Goal: Task Accomplishment & Management: Manage account settings

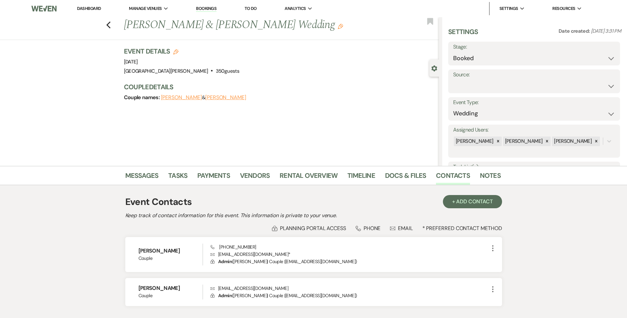
click at [93, 6] on link "Dashboard" at bounding box center [89, 9] width 24 height 6
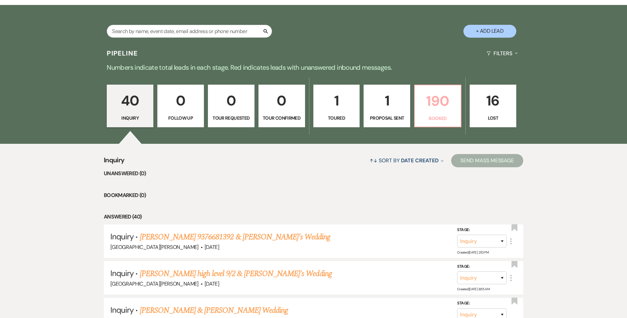
scroll to position [66, 0]
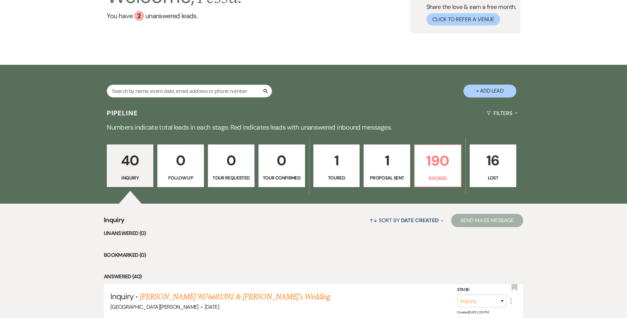
click at [365, 83] on div "Search + Add Lead" at bounding box center [314, 85] width 476 height 35
click at [439, 171] on p "190" at bounding box center [438, 161] width 38 height 22
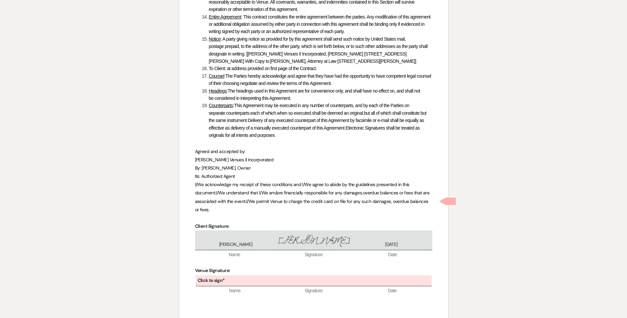
scroll to position [3104, 0]
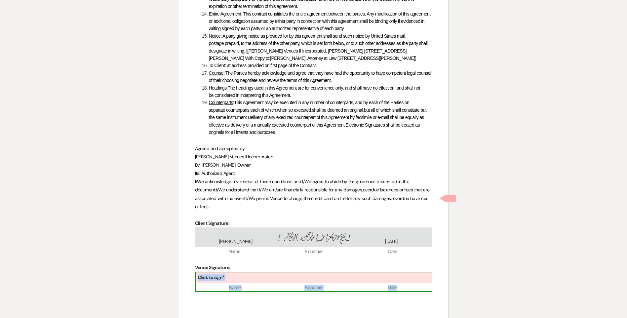
click at [252, 272] on div "Click to sign*" at bounding box center [314, 277] width 236 height 11
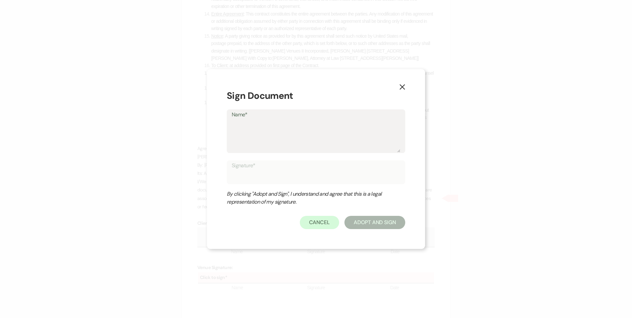
drag, startPoint x: 252, startPoint y: 199, endPoint x: 240, endPoint y: 140, distance: 59.8
click at [240, 140] on textarea "Name*" at bounding box center [316, 135] width 168 height 33
type textarea "[PERSON_NAME]"
type input "[PERSON_NAME]"
click at [375, 221] on button "Adopt And Sign" at bounding box center [374, 222] width 61 height 13
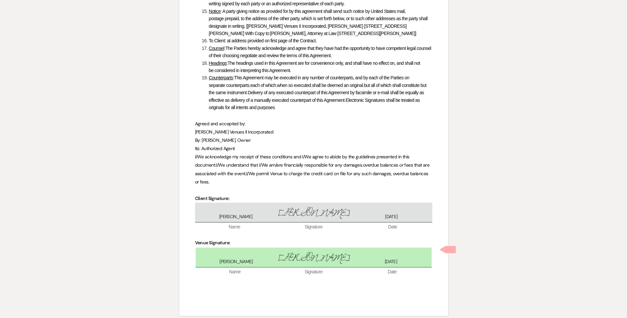
scroll to position [3132, 0]
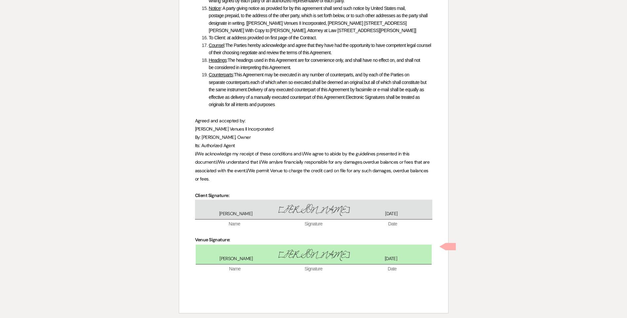
checkbox input "true"
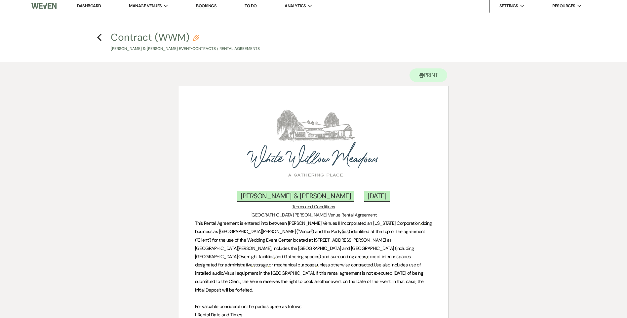
scroll to position [0, 0]
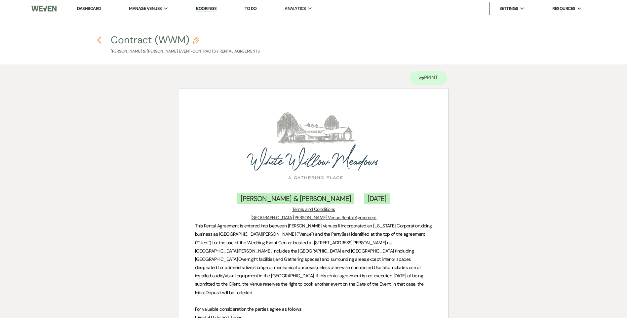
click at [97, 41] on icon "Previous" at bounding box center [99, 40] width 5 height 8
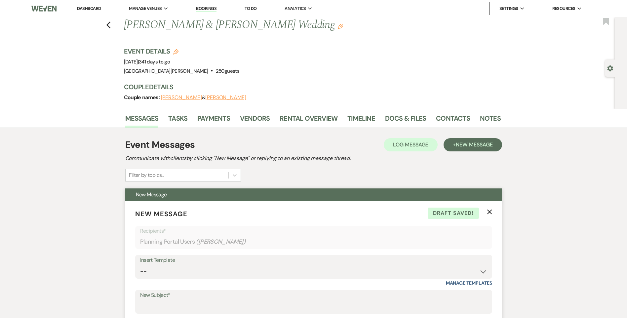
click at [488, 210] on use "button" at bounding box center [489, 211] width 5 height 5
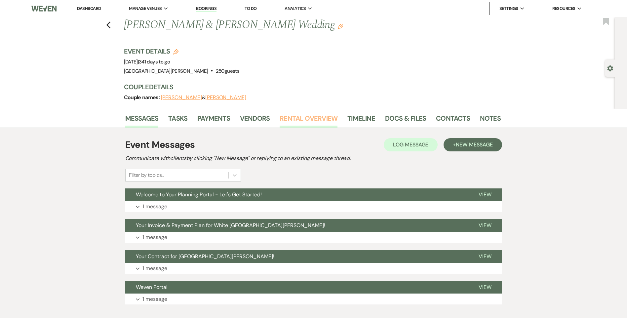
click at [293, 120] on link "Rental Overview" at bounding box center [308, 120] width 58 height 15
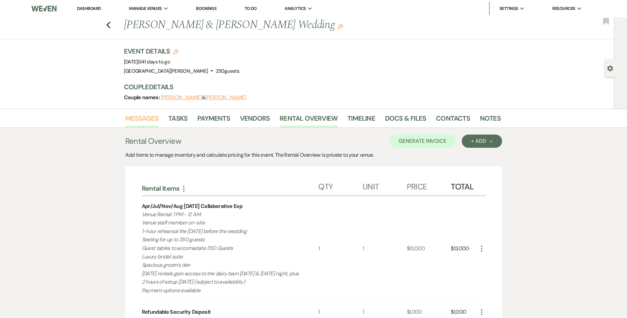
click at [153, 125] on link "Messages" at bounding box center [141, 120] width 33 height 15
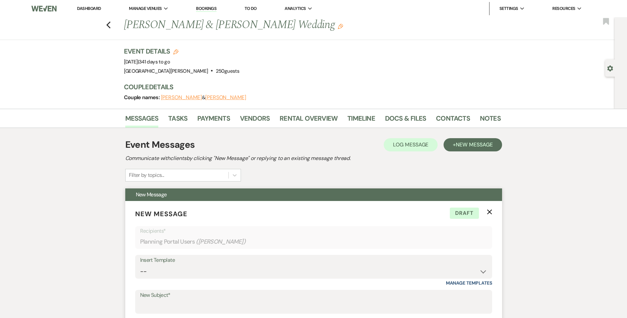
click at [489, 213] on icon "X" at bounding box center [489, 211] width 5 height 5
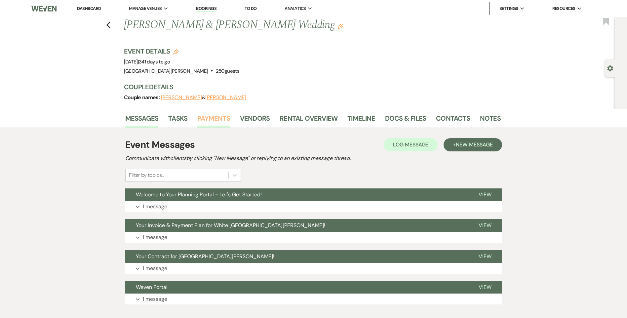
click at [224, 120] on link "Payments" at bounding box center [213, 120] width 33 height 15
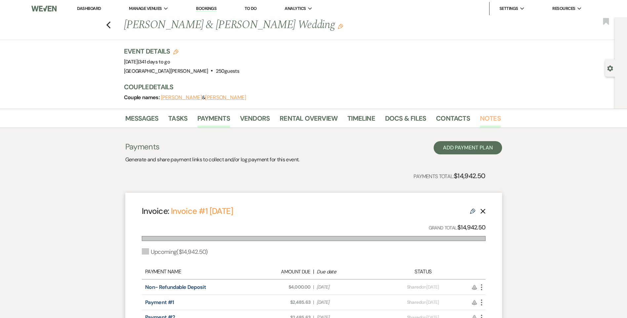
click at [493, 121] on link "Notes" at bounding box center [490, 120] width 21 height 15
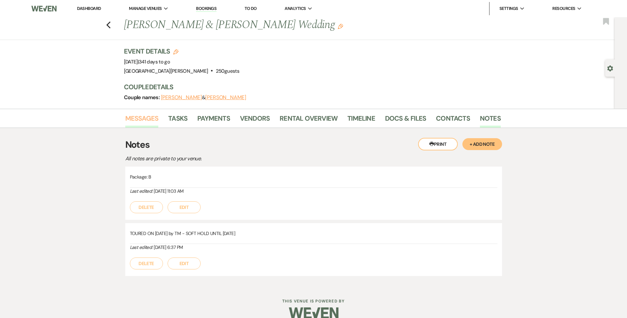
click at [147, 121] on link "Messages" at bounding box center [141, 120] width 33 height 15
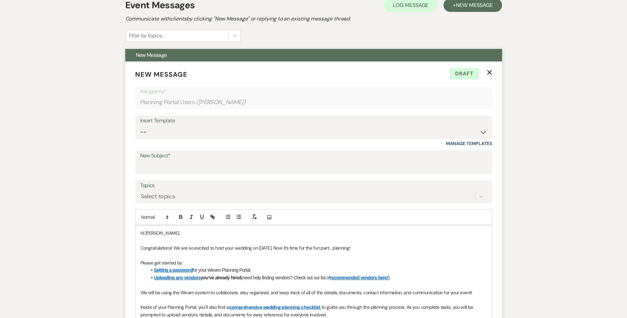
scroll to position [198, 0]
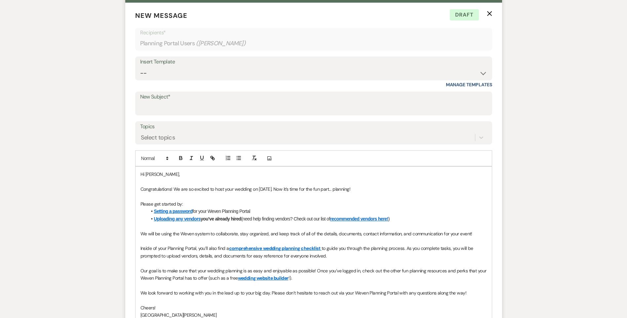
click at [492, 15] on icon "X" at bounding box center [489, 13] width 5 height 5
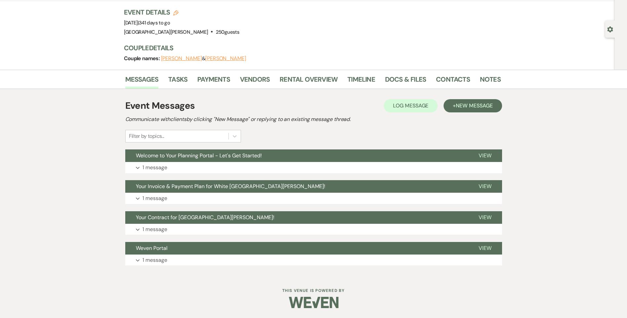
scroll to position [39, 0]
click at [219, 168] on button "Expand 1 message" at bounding box center [313, 167] width 377 height 11
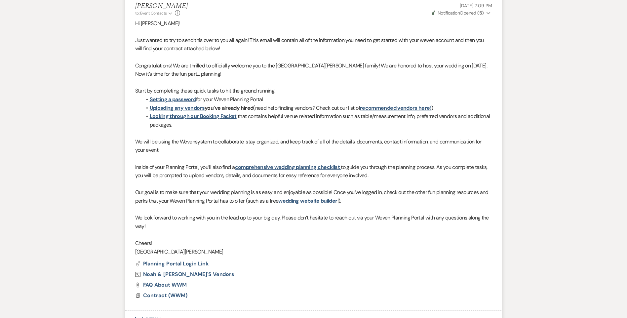
scroll to position [138, 0]
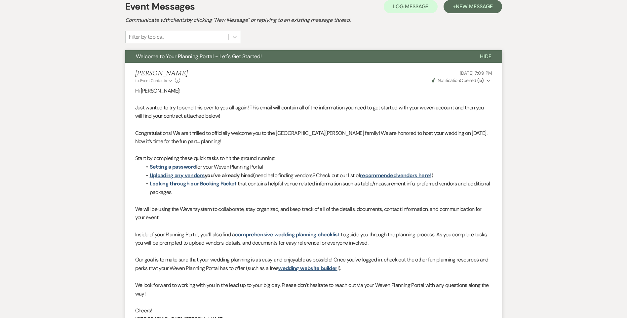
click at [469, 80] on span "Weven Check Notification Opened ( 5 )" at bounding box center [457, 80] width 52 height 6
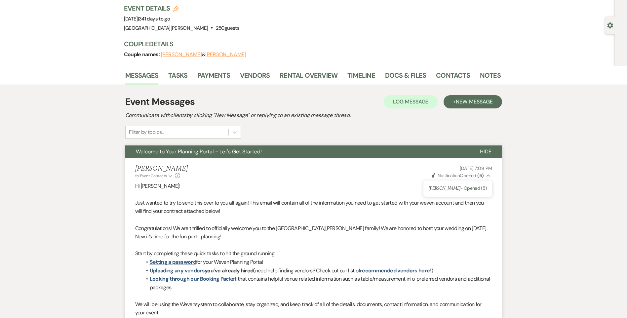
scroll to position [0, 0]
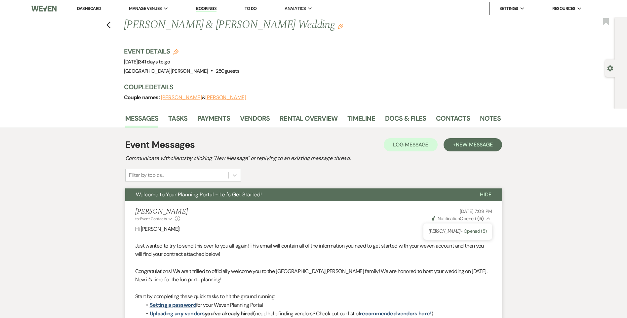
click at [95, 14] on li "Dashboard" at bounding box center [89, 8] width 30 height 13
click at [94, 11] on link "Dashboard" at bounding box center [89, 9] width 24 height 6
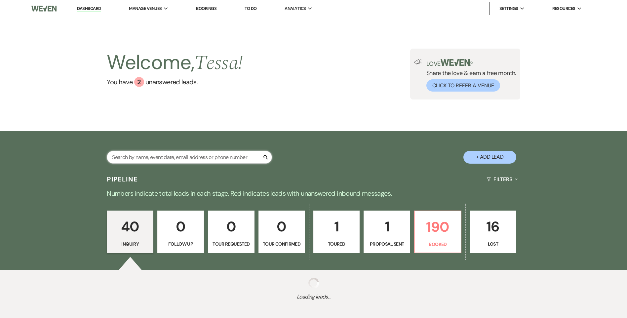
click at [223, 157] on input "text" at bounding box center [189, 157] width 165 height 13
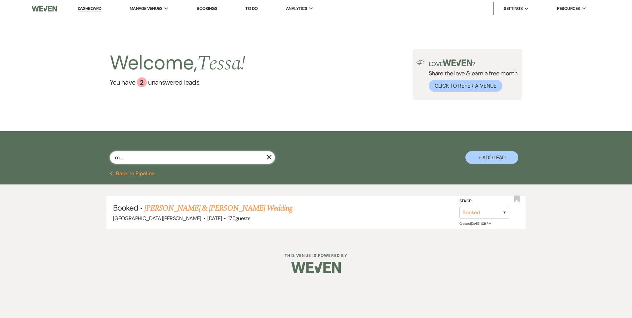
type input "m"
click at [95, 12] on li "Dashboard" at bounding box center [89, 8] width 30 height 13
click at [95, 9] on link "Dashboard" at bounding box center [90, 9] width 24 height 6
